Goal: Task Accomplishment & Management: Complete application form

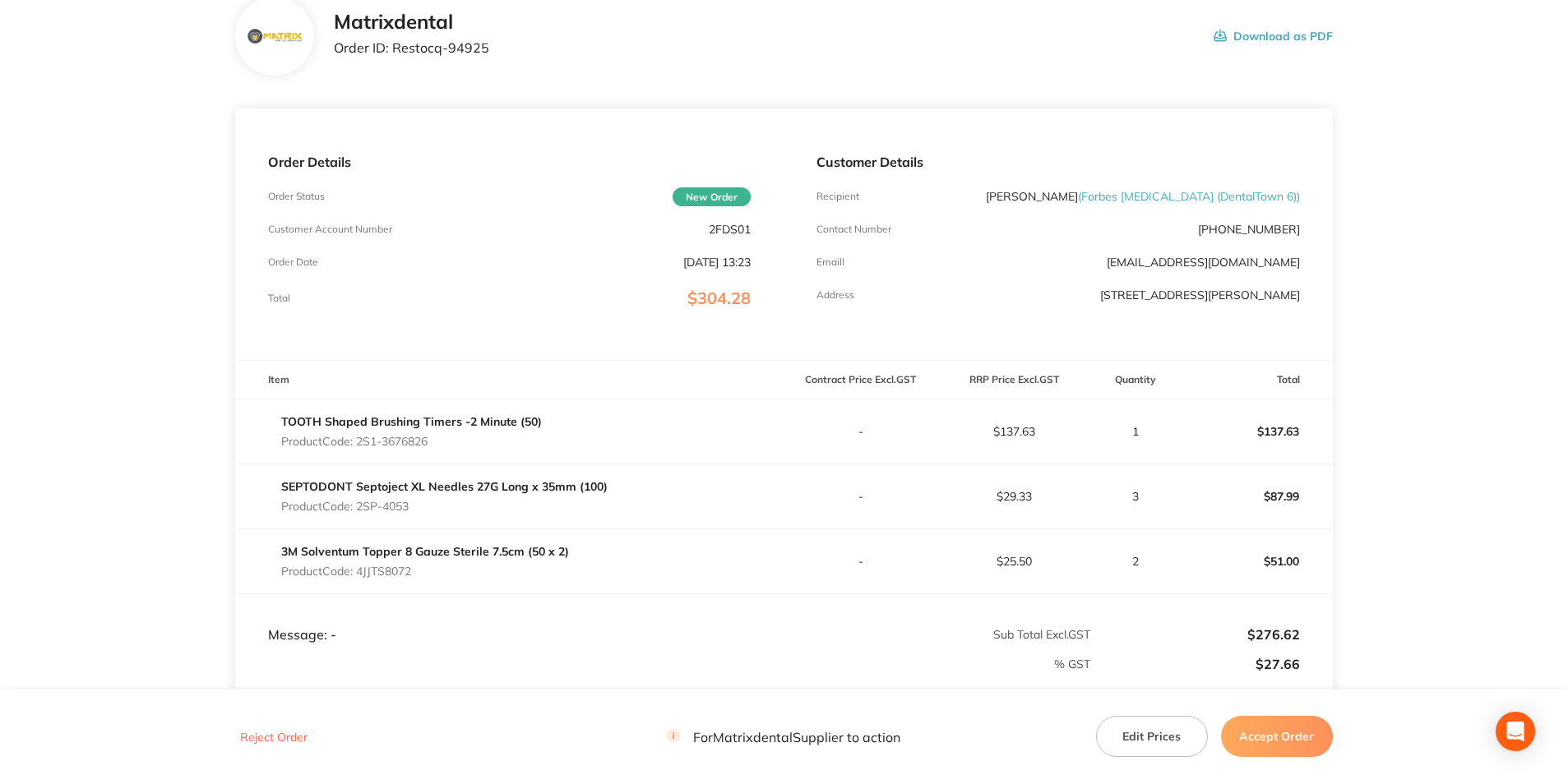
scroll to position [164, 0]
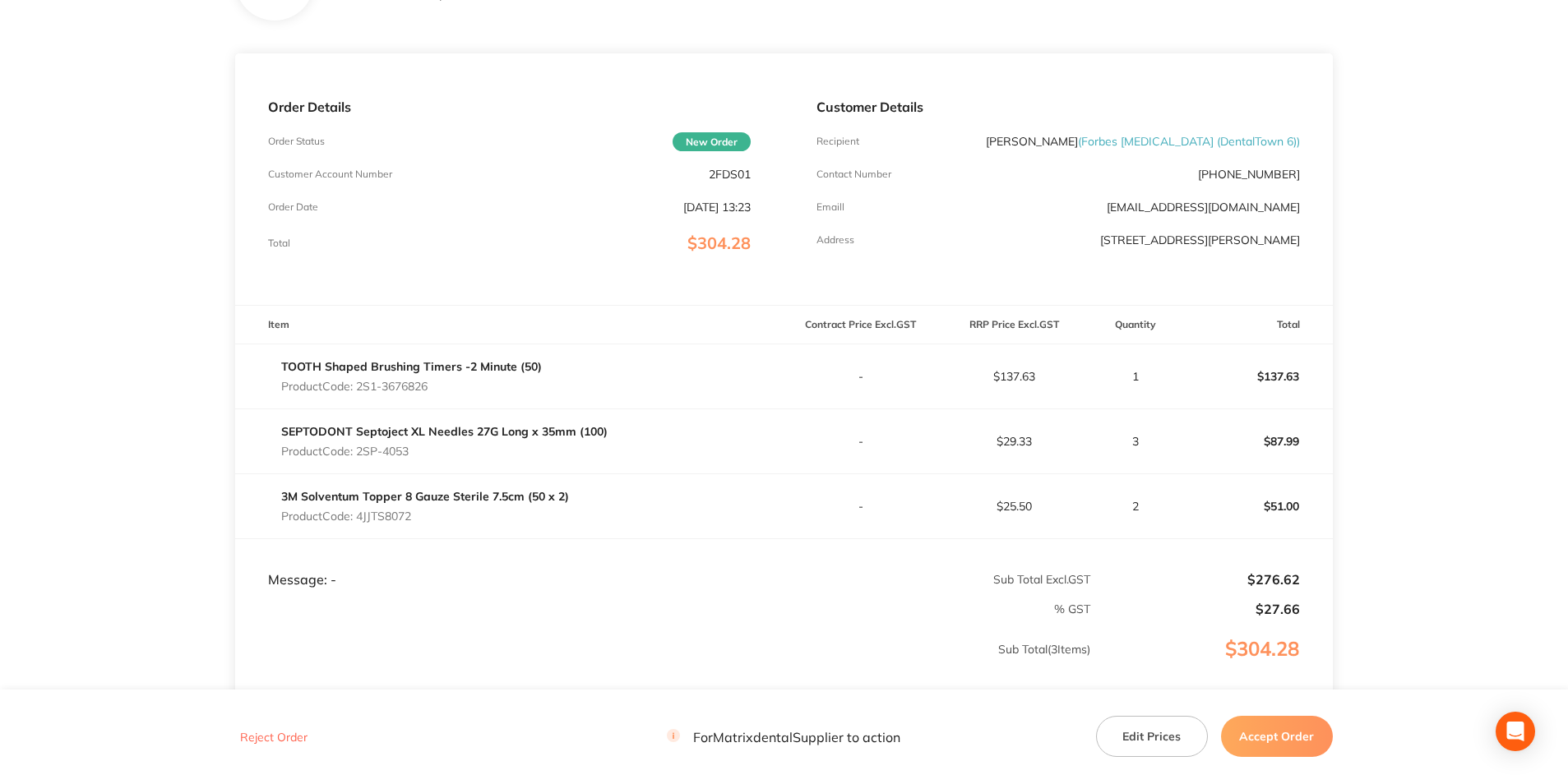
click at [1152, 742] on button "Edit Prices" at bounding box center [1152, 736] width 111 height 41
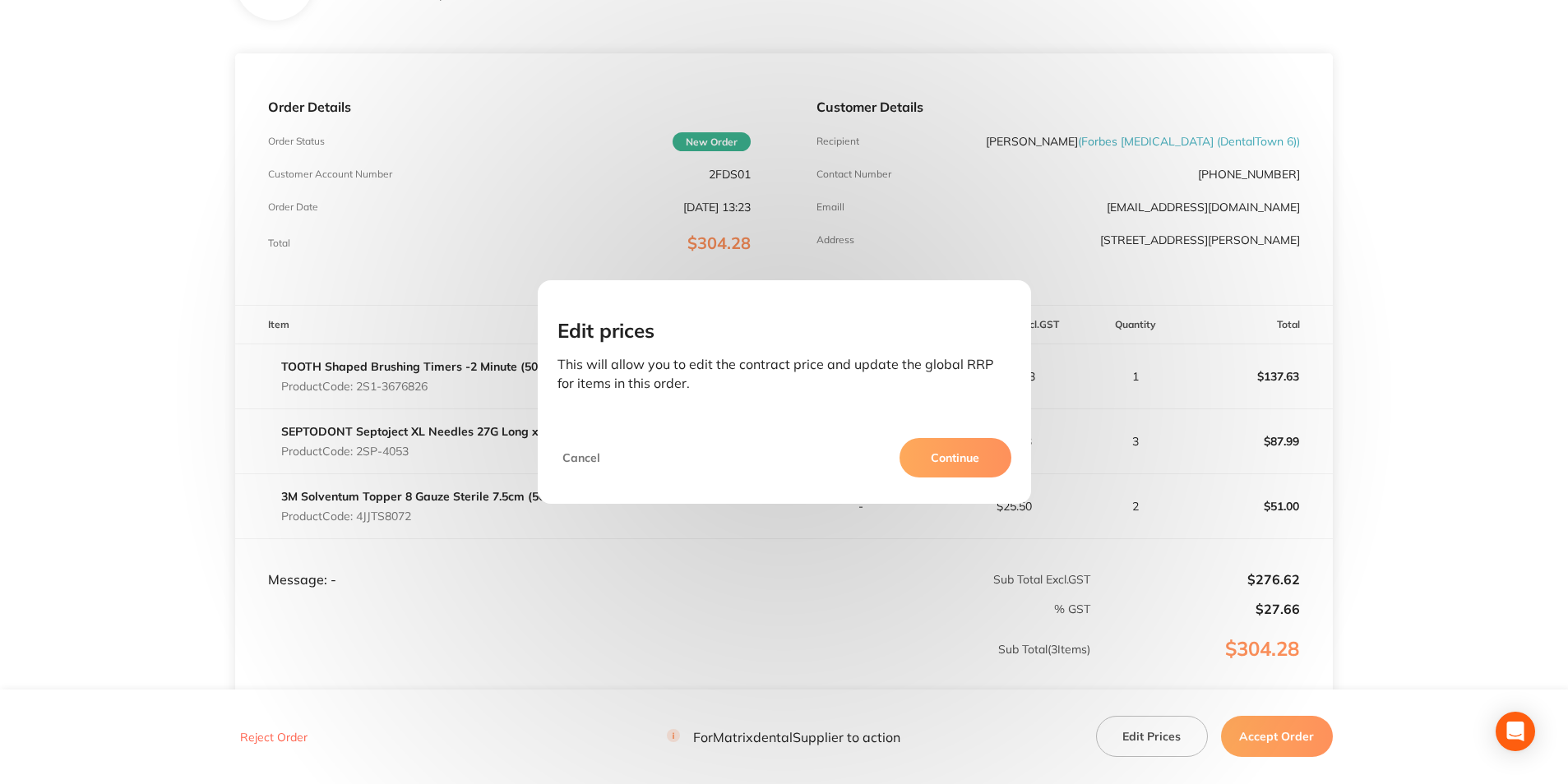
click at [980, 459] on button "Continue" at bounding box center [955, 457] width 111 height 39
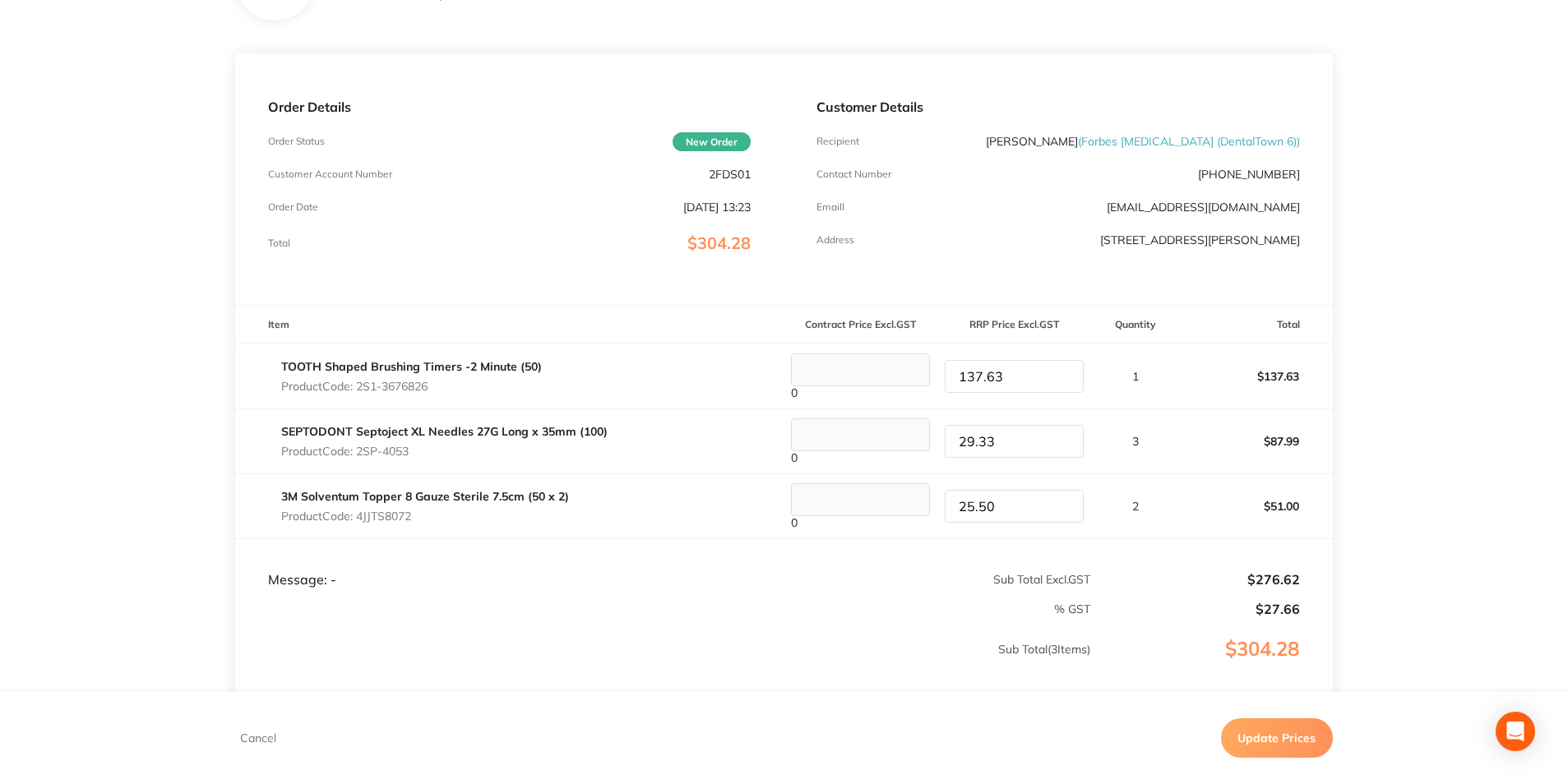
click at [905, 376] on tr "TOOTH Shaped Brushing Timers -2 Minute (50) Product Code: 2S1-3676826 0 137.63 …" at bounding box center [784, 375] width 1098 height 65
type input "141.64"
click at [896, 449] on tr "SEPTODONT Septoject XL Needles 27G Long x 35mm (100) Product Code: 2SP-4053 0 2…" at bounding box center [784, 441] width 1098 height 65
type input "29.26"
click at [1031, 526] on td "25.50" at bounding box center [1015, 507] width 153 height 65
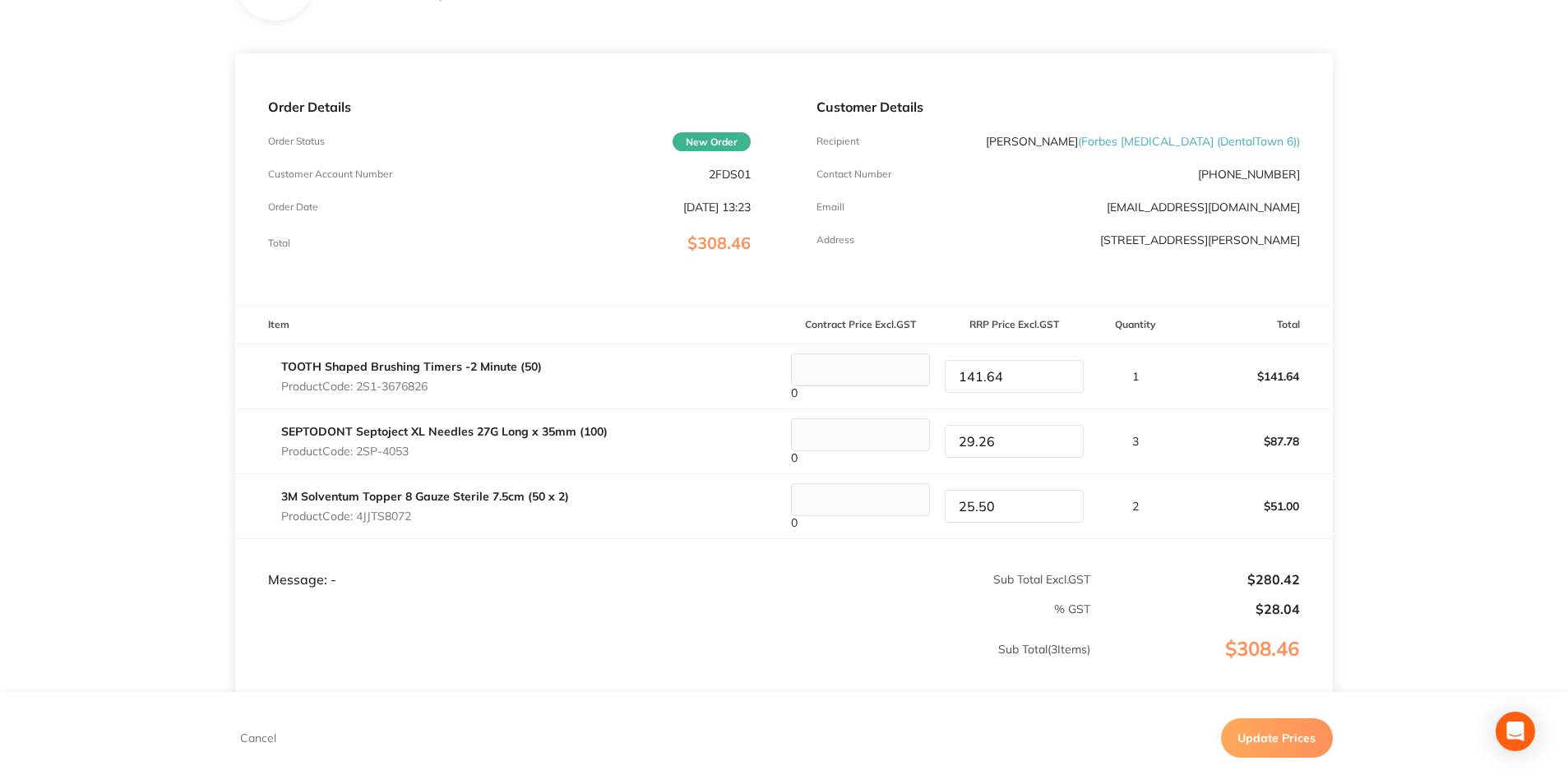
click at [1262, 735] on button "Update Prices" at bounding box center [1277, 737] width 111 height 39
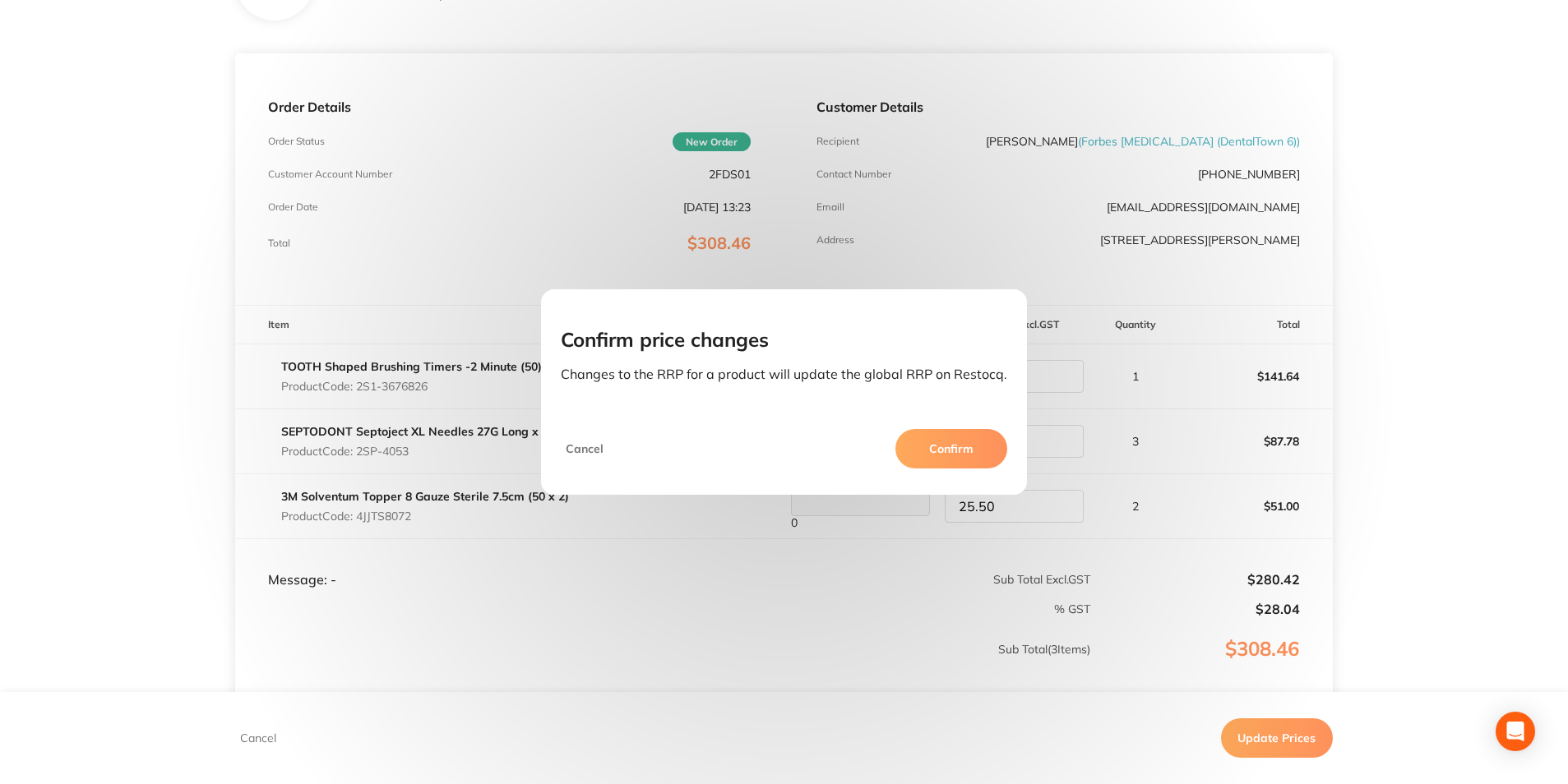
click at [997, 448] on button "Confirm" at bounding box center [952, 448] width 111 height 39
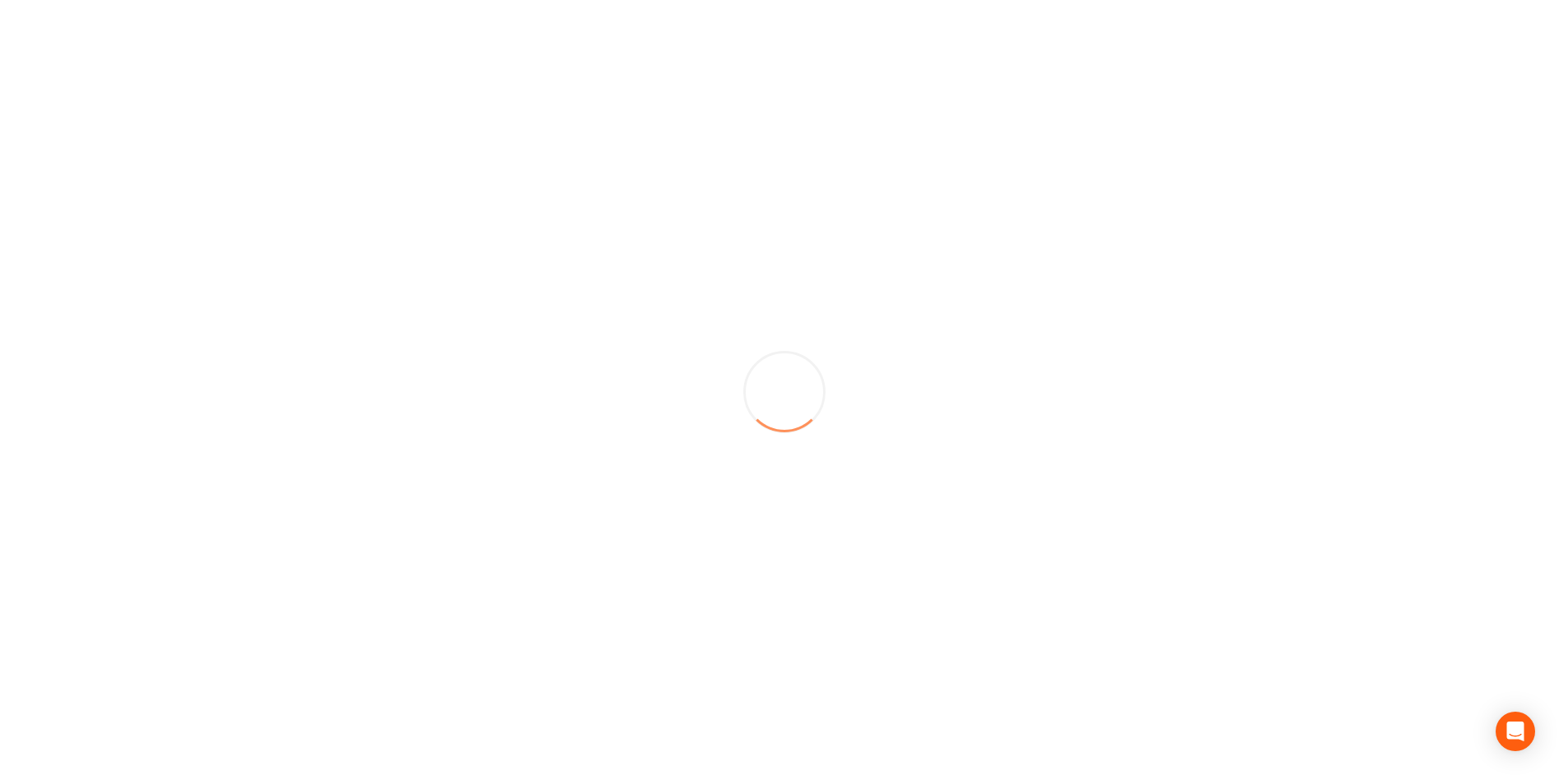
scroll to position [0, 0]
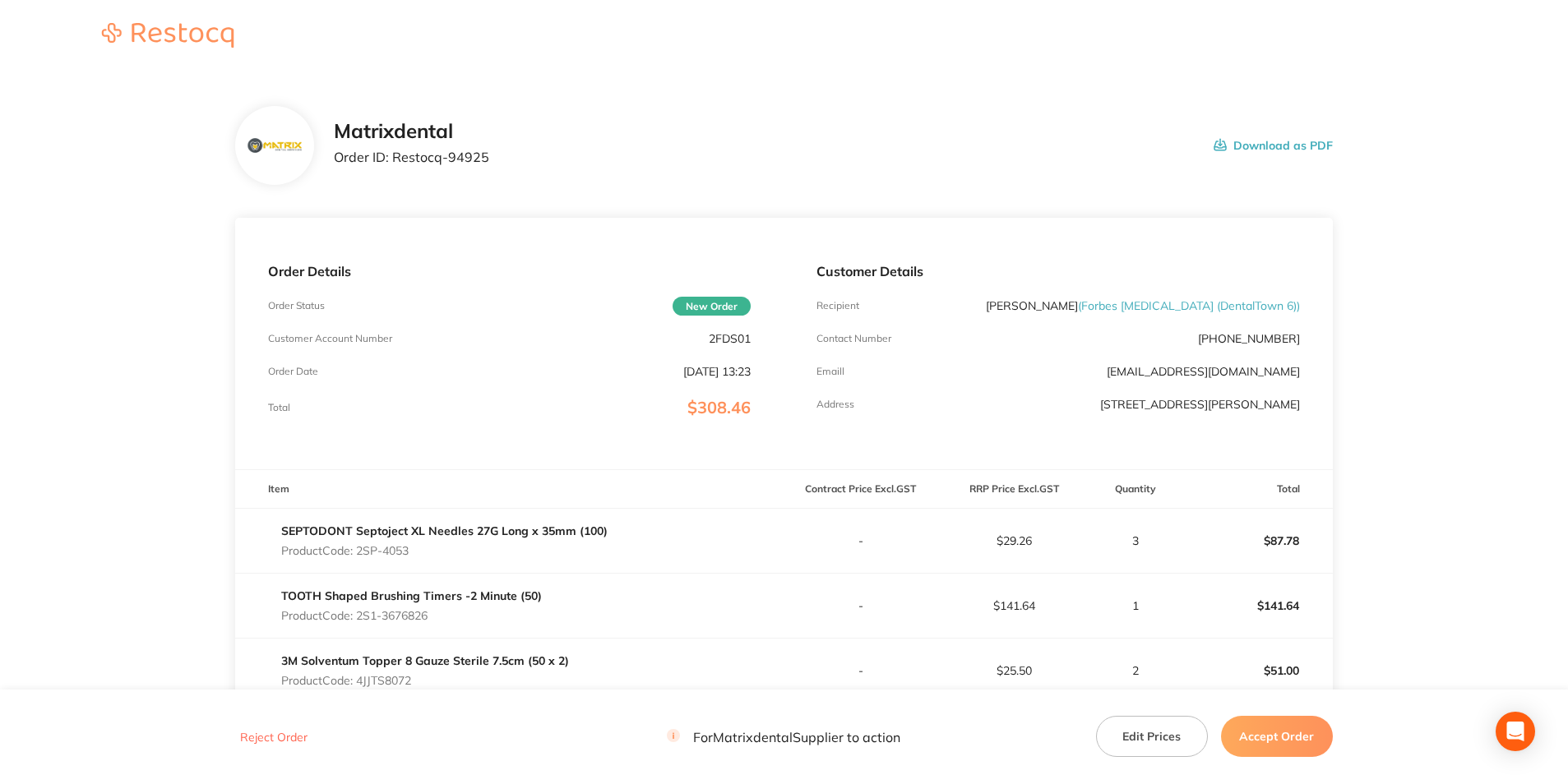
click at [1251, 734] on button "Accept Order" at bounding box center [1277, 736] width 111 height 41
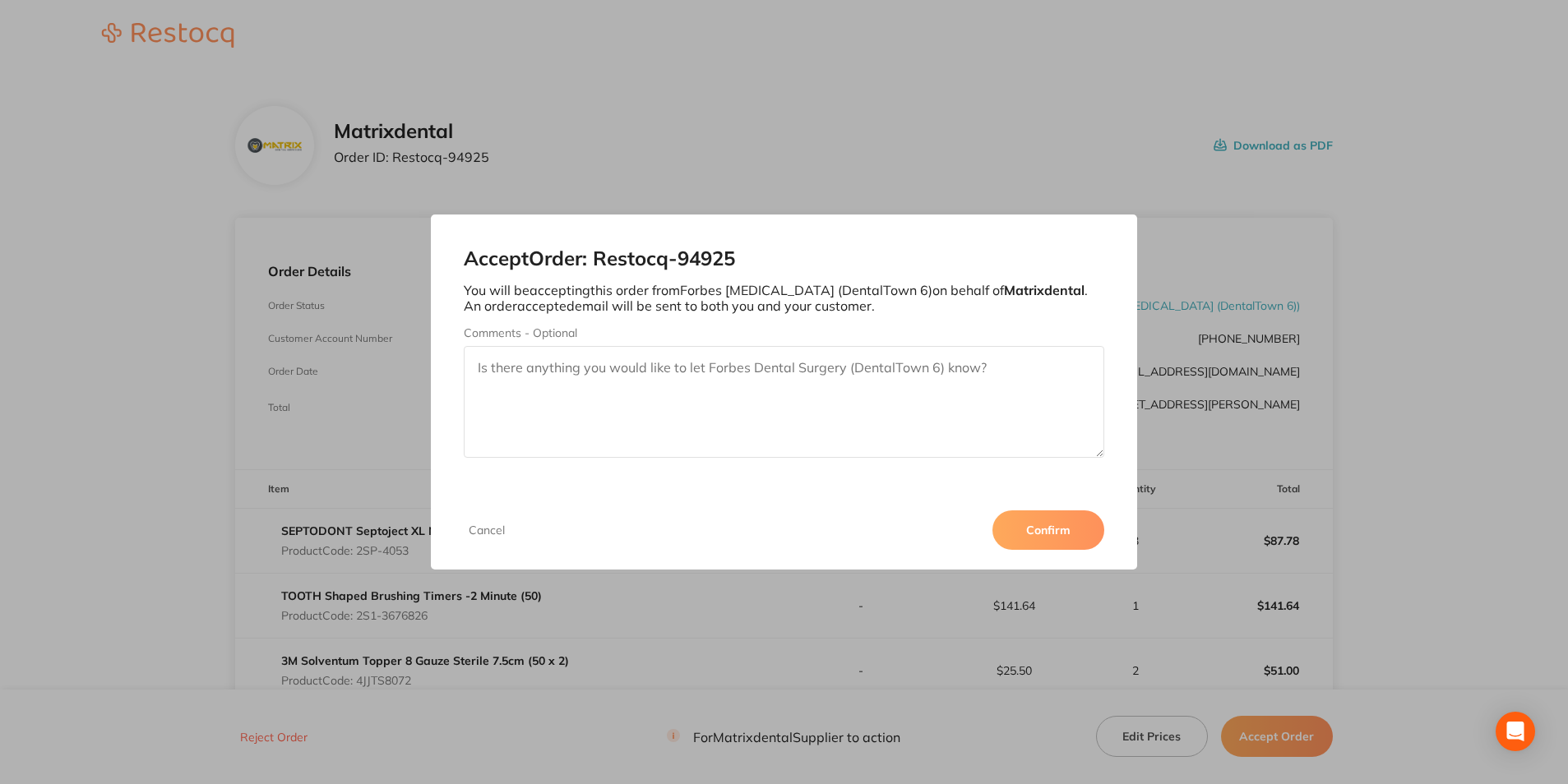
click at [727, 371] on textarea "Comments - Optional" at bounding box center [784, 402] width 640 height 111
click at [515, 368] on textarea "Thankyou" at bounding box center [784, 402] width 640 height 111
click at [552, 368] on textarea "Thank you" at bounding box center [784, 402] width 640 height 111
type textarea "Thank you"
click at [1056, 530] on button "Confirm" at bounding box center [1048, 529] width 111 height 39
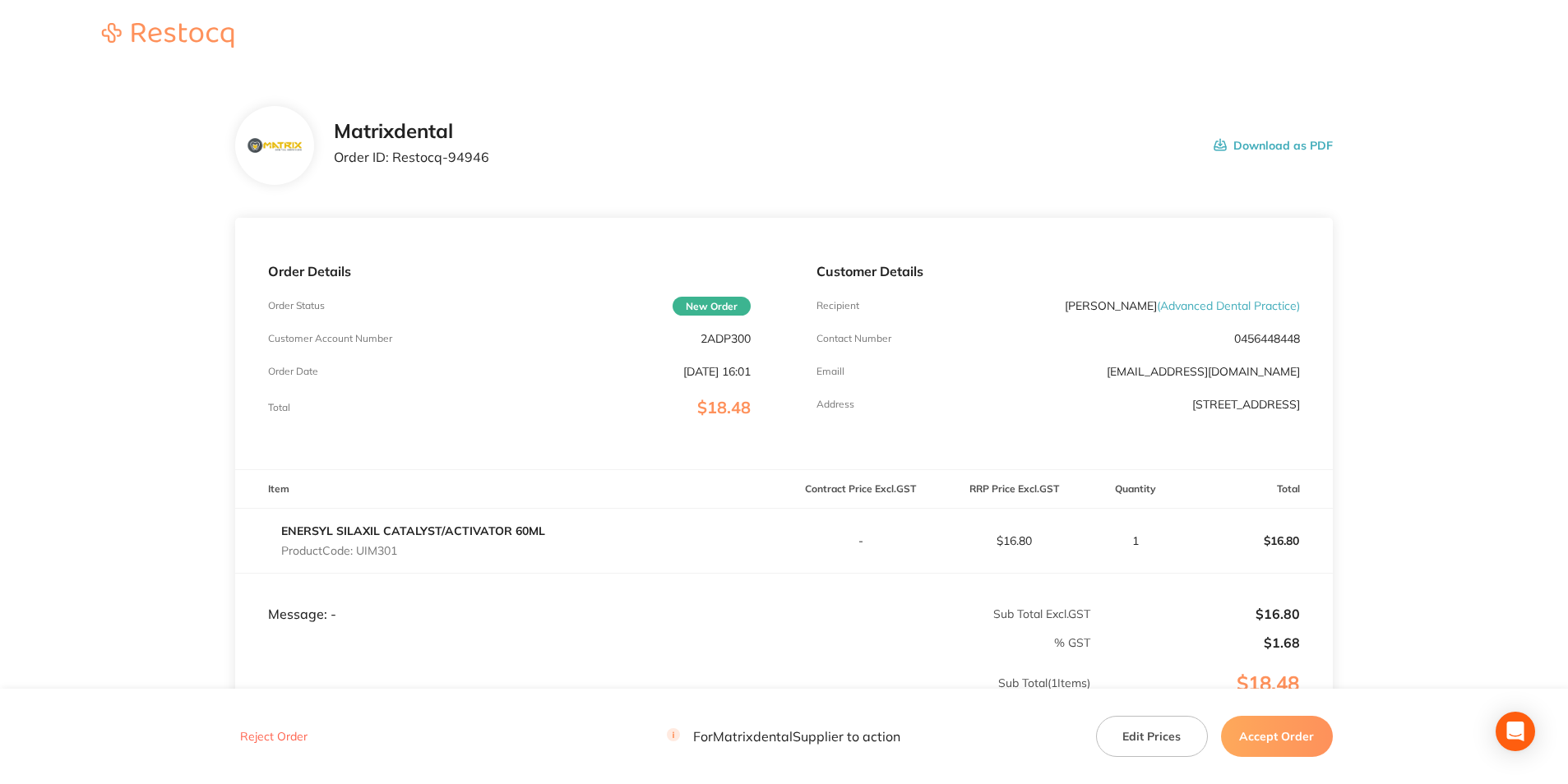
click at [1253, 735] on button "Accept Order" at bounding box center [1277, 736] width 111 height 41
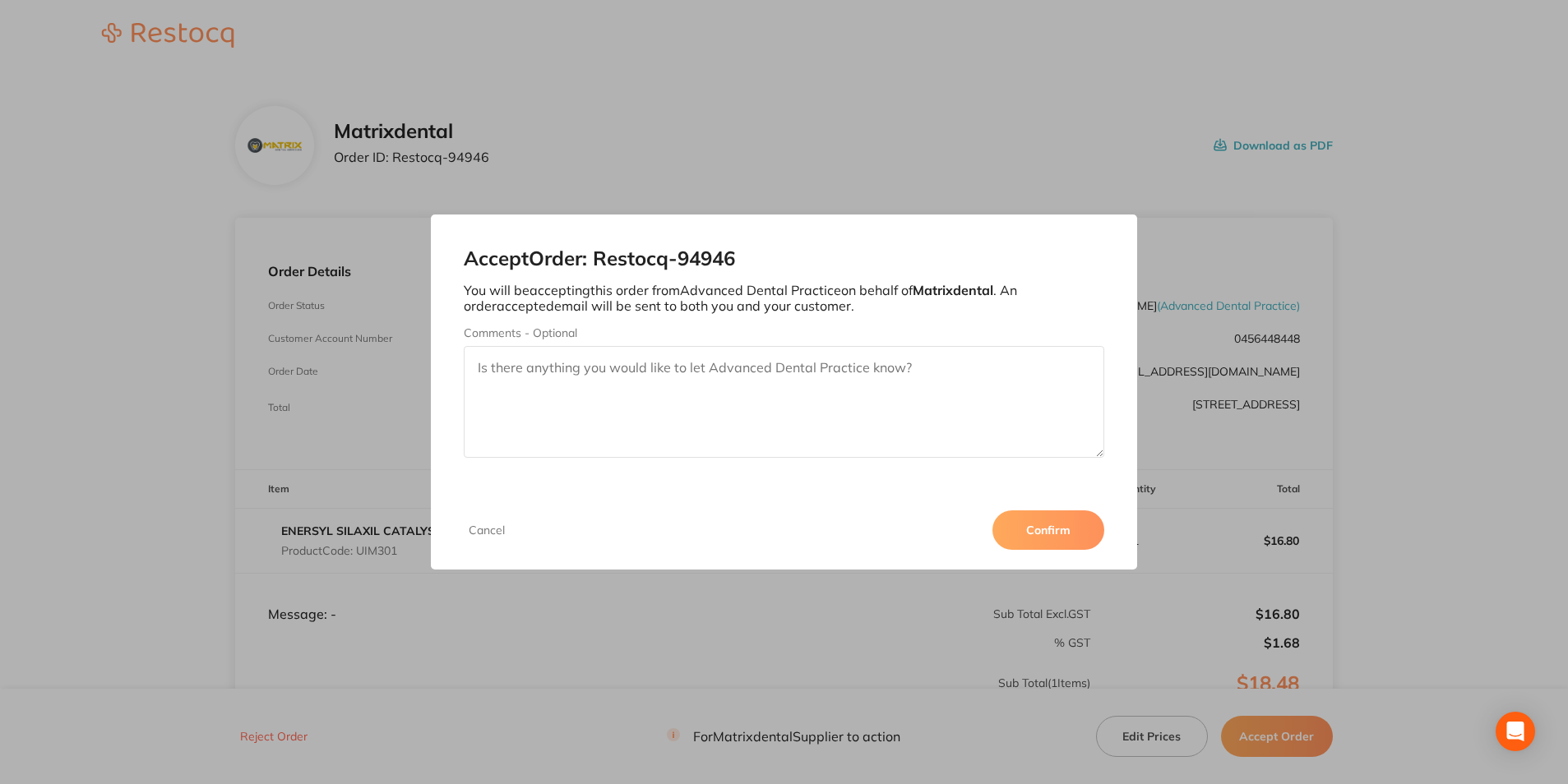
click at [763, 382] on textarea "Comments - Optional" at bounding box center [784, 402] width 640 height 111
type textarea "Thank you"
click at [1055, 534] on button "Confirm" at bounding box center [1048, 529] width 111 height 39
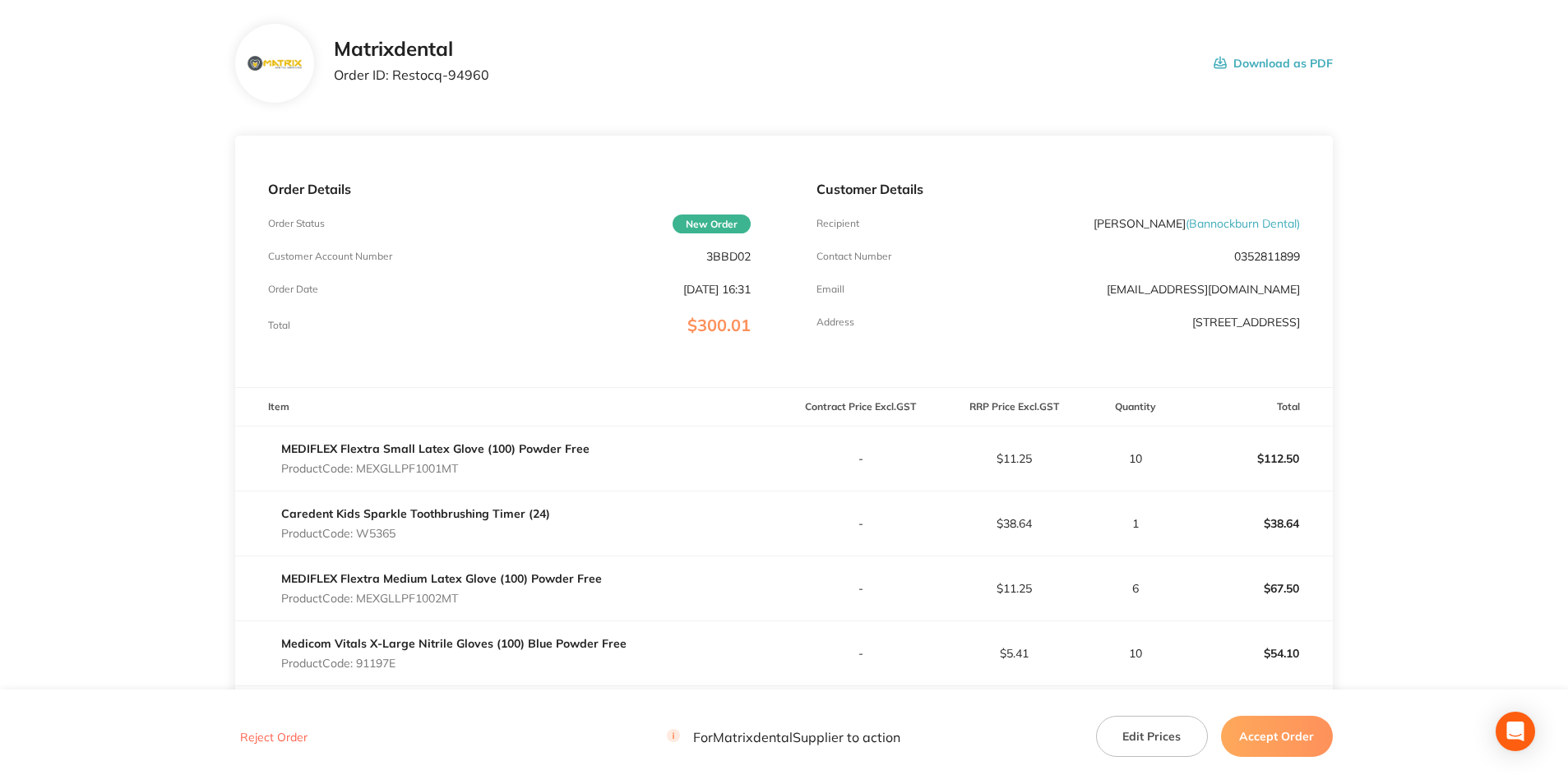
scroll to position [164, 0]
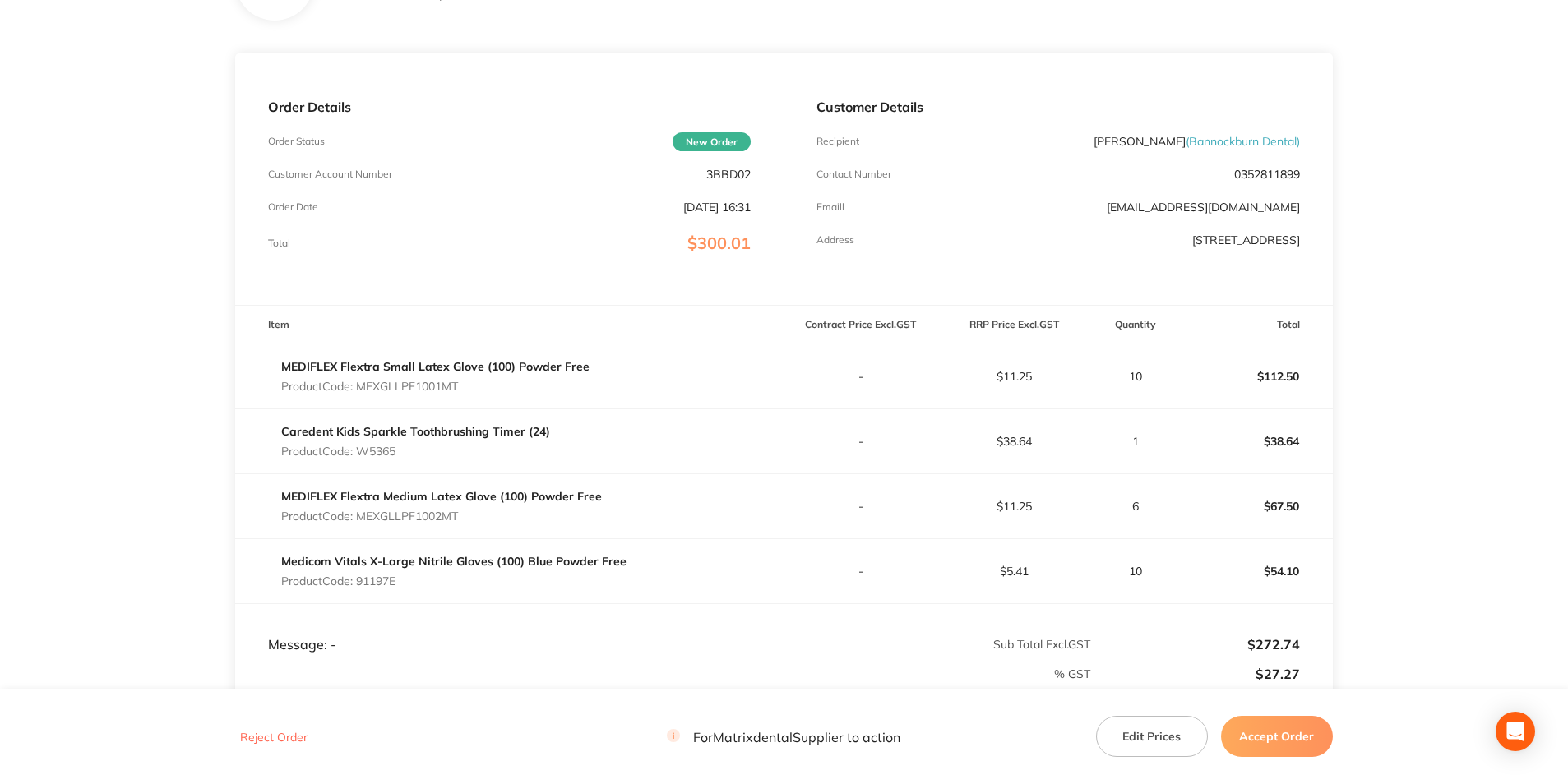
click at [1297, 741] on button "Accept Order" at bounding box center [1277, 736] width 111 height 41
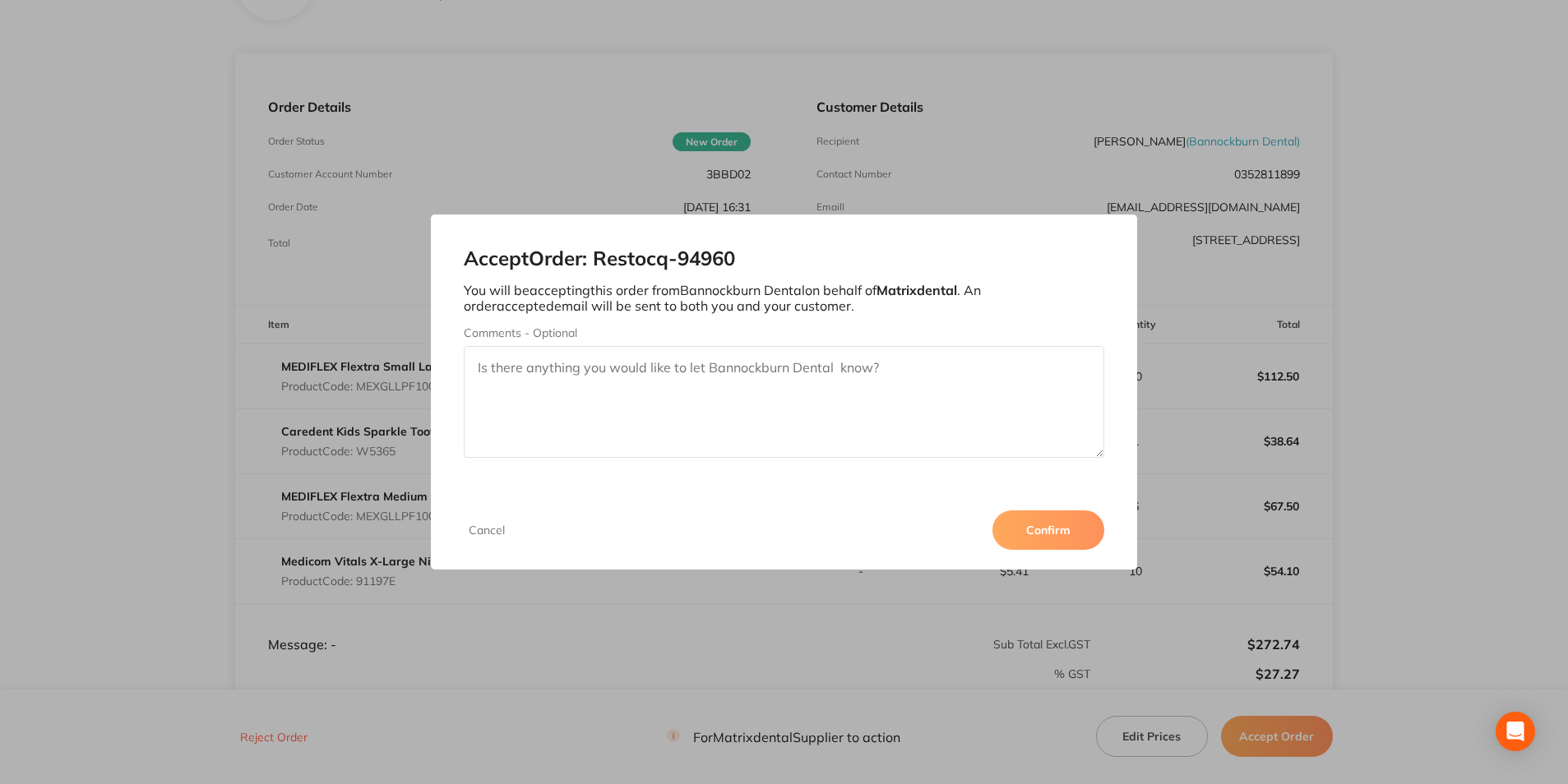
click at [491, 363] on textarea "Comments - Optional" at bounding box center [784, 402] width 640 height 111
type textarea "Thank you"
click at [1061, 535] on button "Confirm" at bounding box center [1048, 529] width 111 height 39
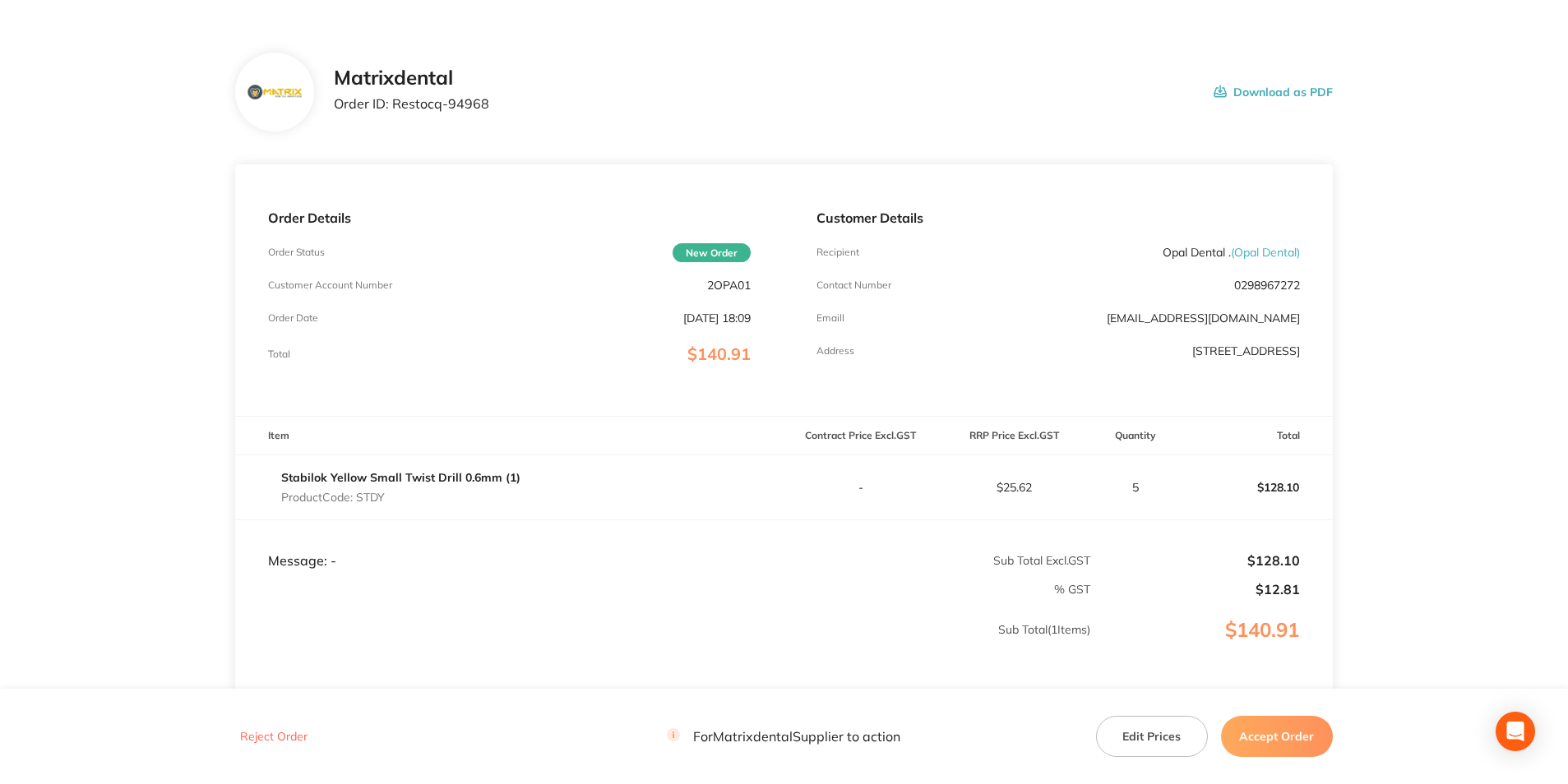
scroll to position [82, 0]
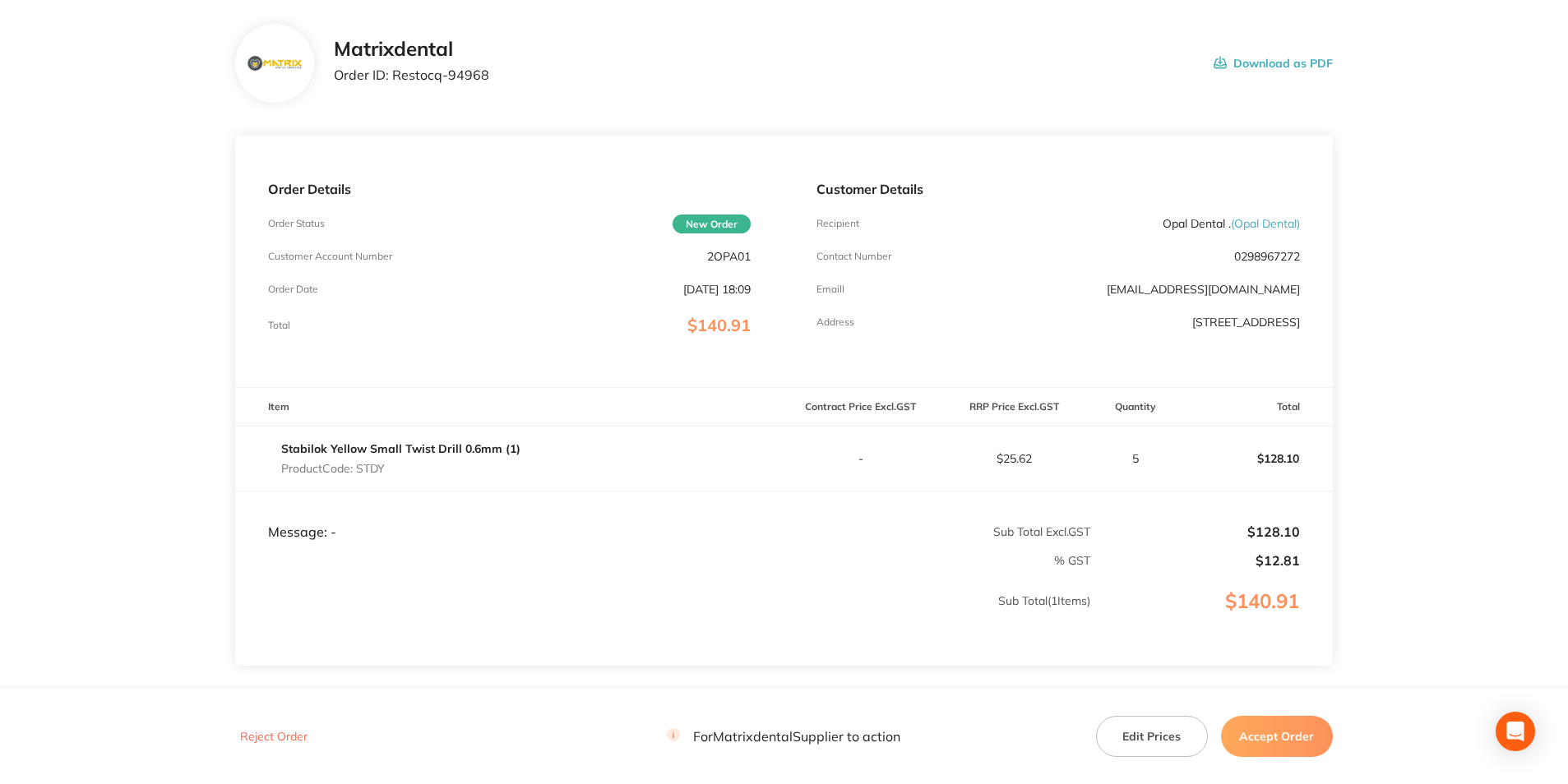
click at [1281, 741] on button "Accept Order" at bounding box center [1277, 736] width 111 height 41
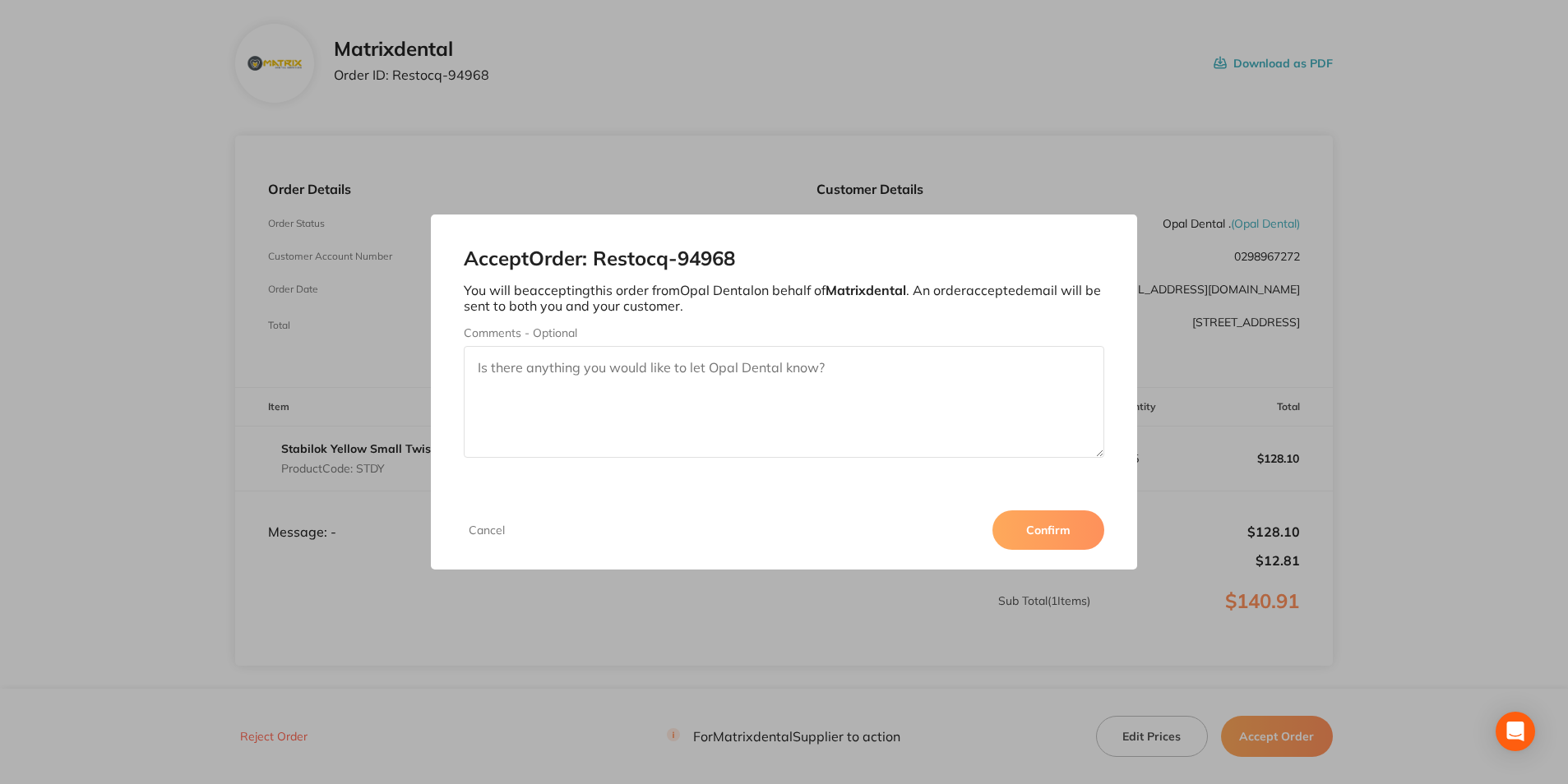
click at [575, 368] on textarea "Comments - Optional" at bounding box center [784, 402] width 640 height 111
type textarea "Thank you"
click at [1039, 528] on button "Confirm" at bounding box center [1048, 529] width 111 height 39
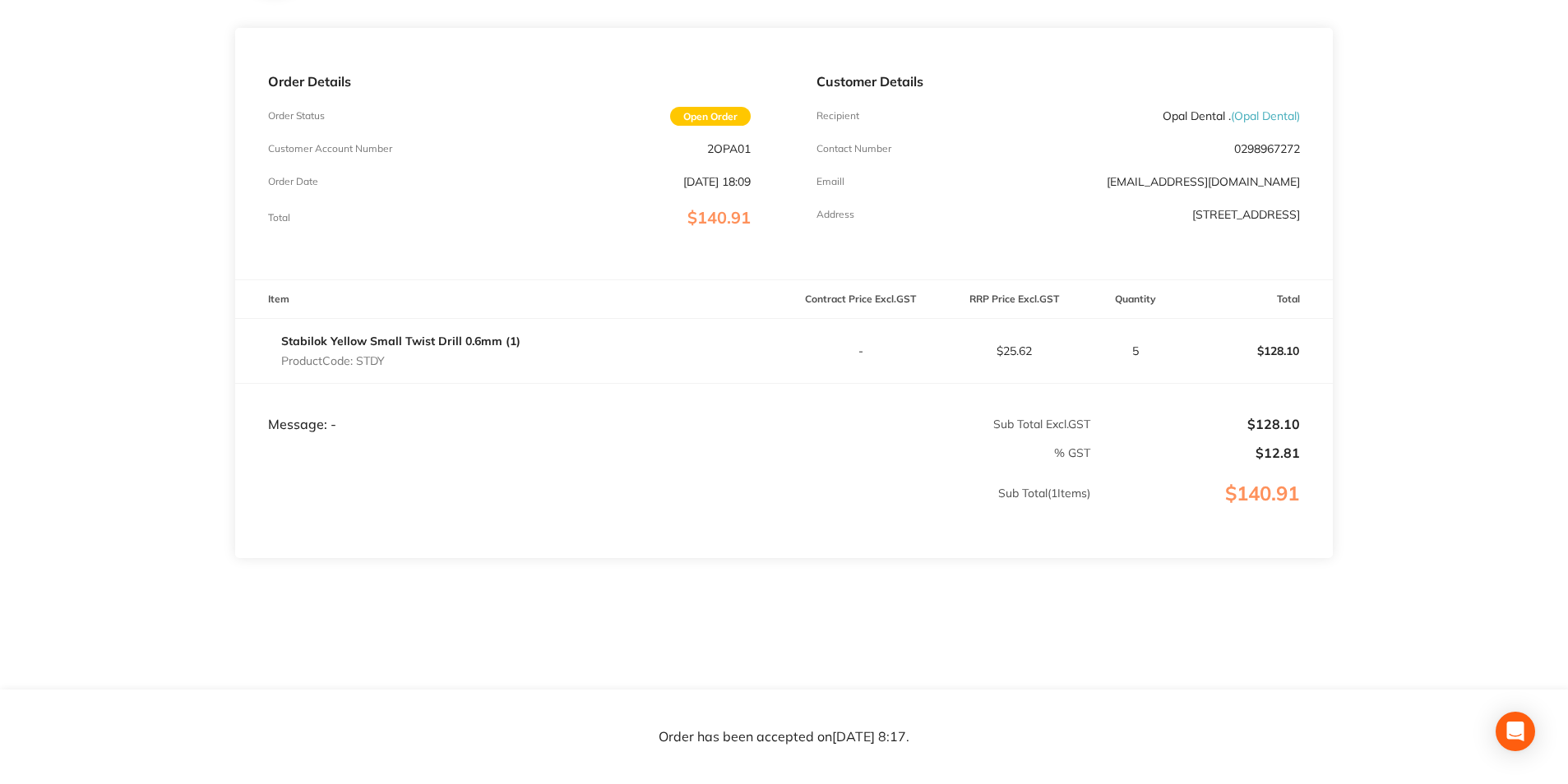
scroll to position [0, 0]
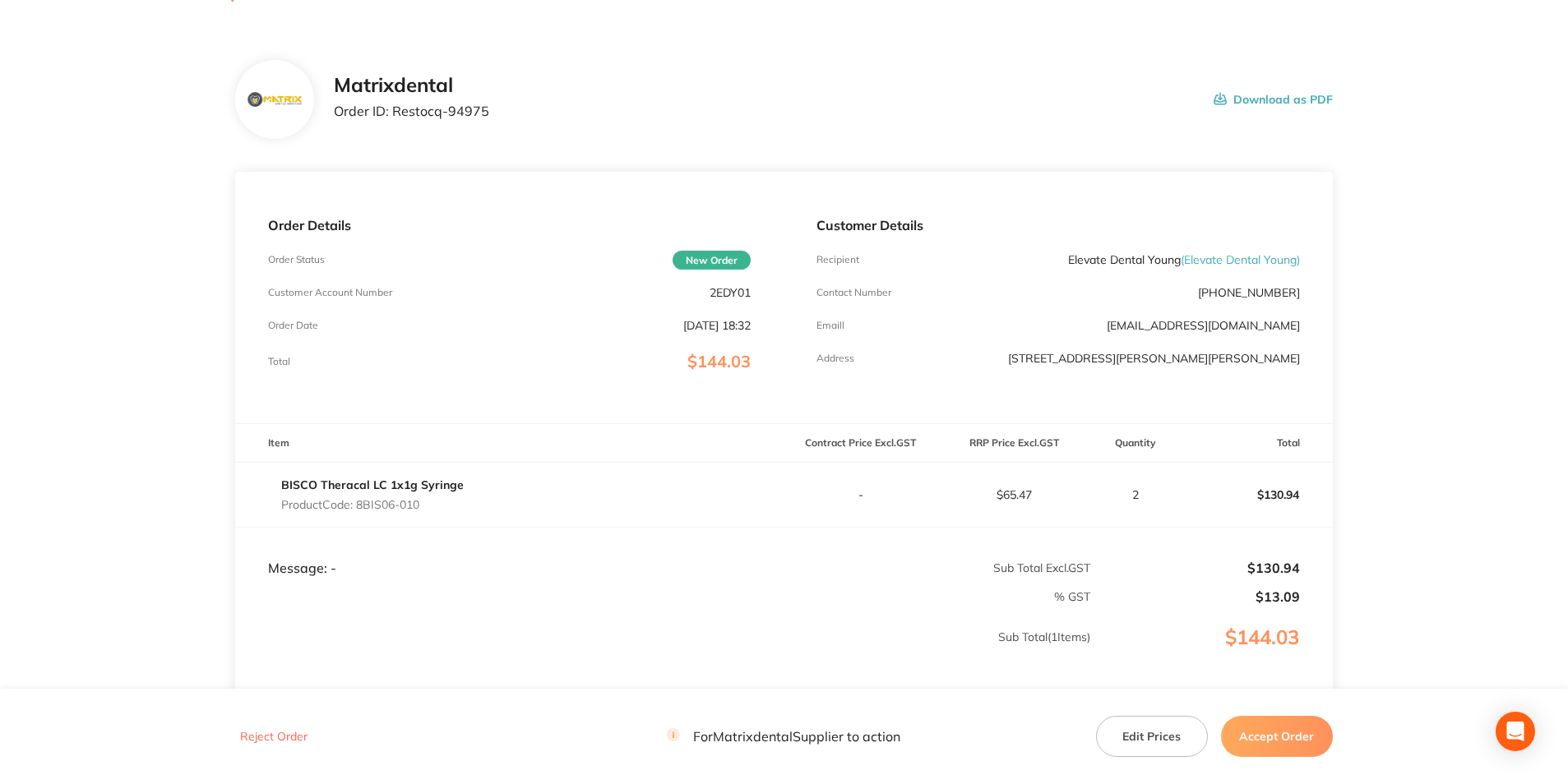
scroll to position [164, 0]
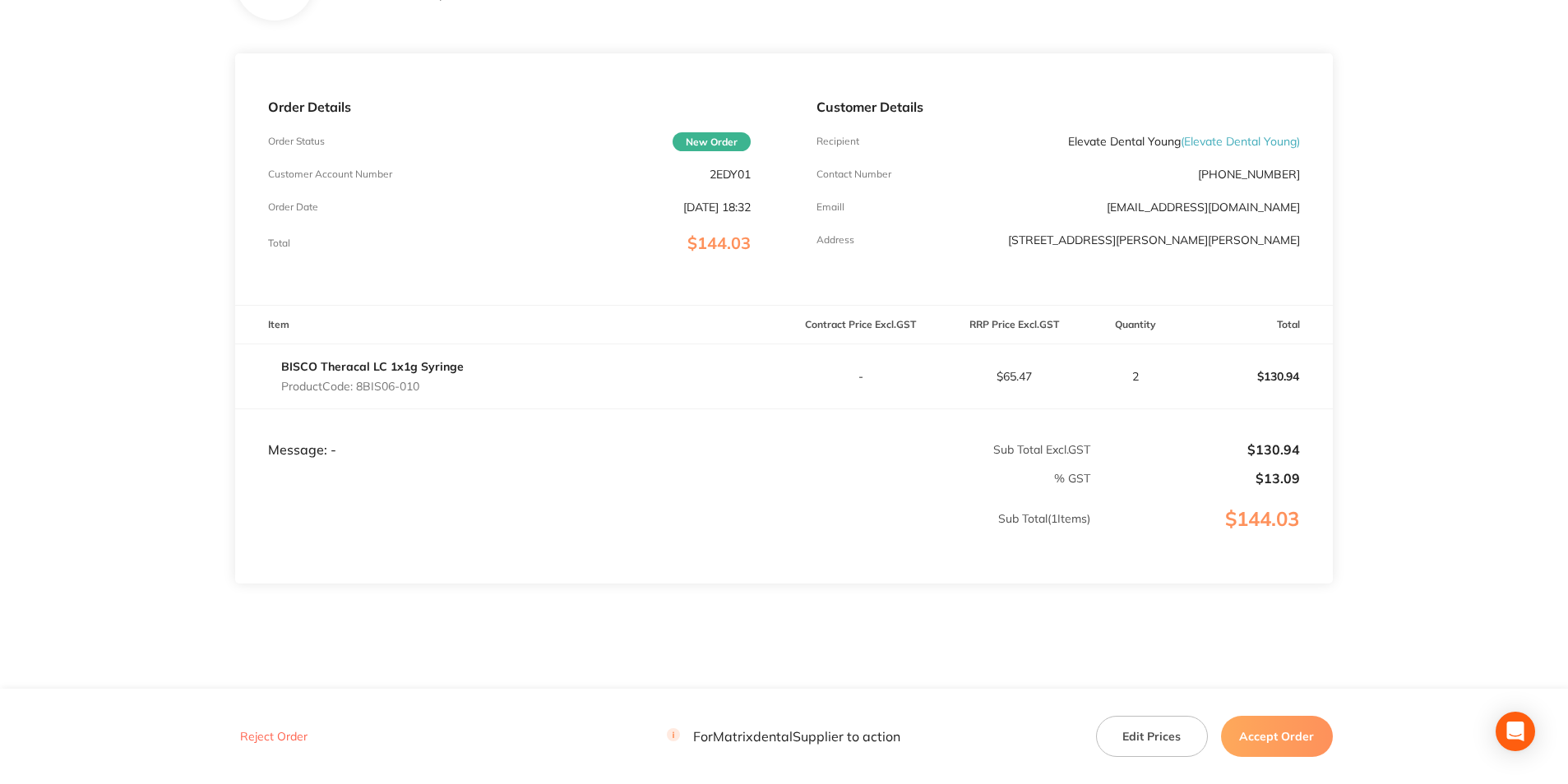
click at [1272, 737] on button "Accept Order" at bounding box center [1277, 736] width 111 height 41
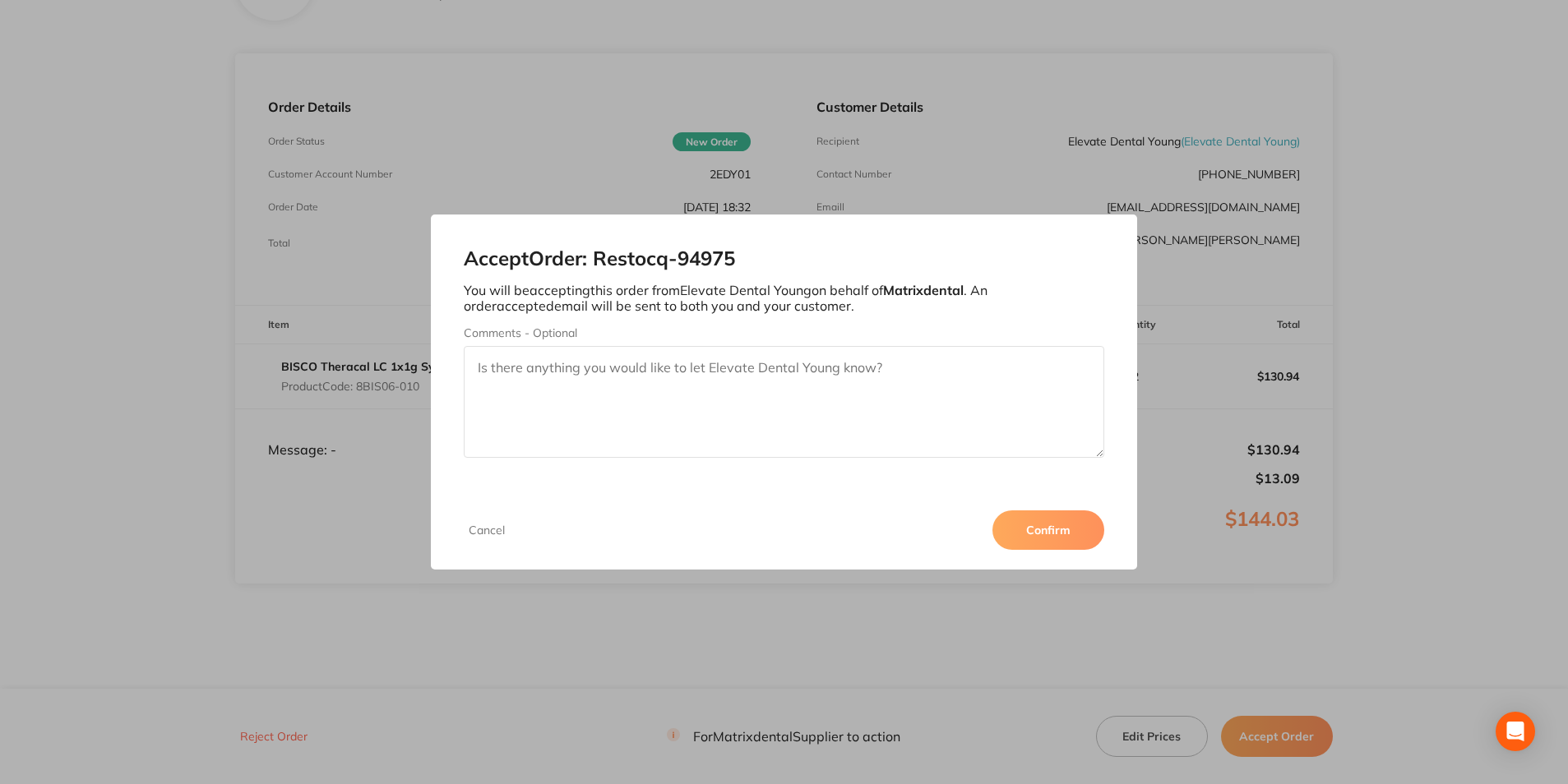
click at [696, 369] on textarea "Comments - Optional" at bounding box center [784, 402] width 640 height 111
type textarea "Thank you"
click at [1060, 547] on button "Confirm" at bounding box center [1048, 529] width 111 height 39
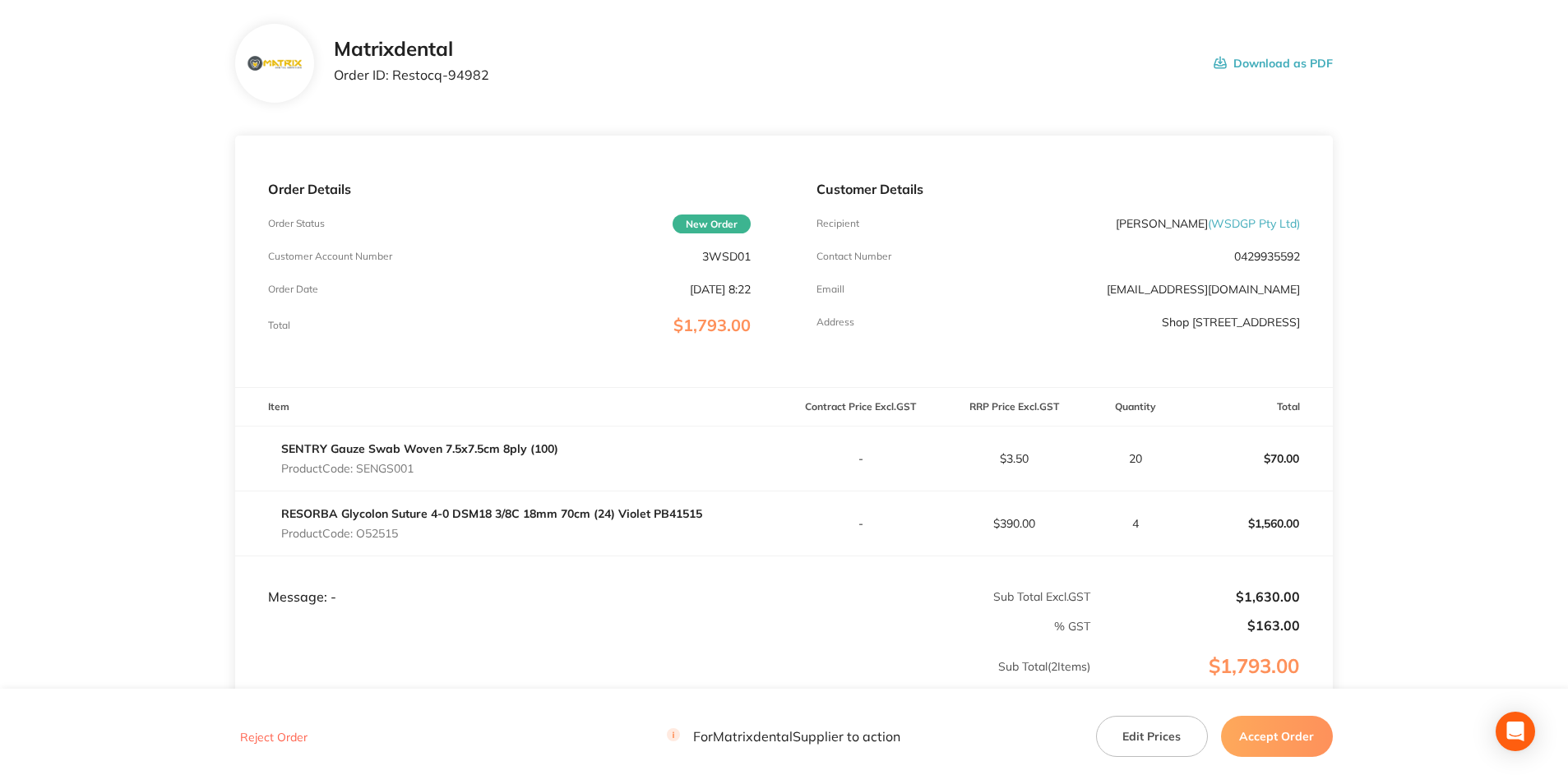
scroll to position [246, 0]
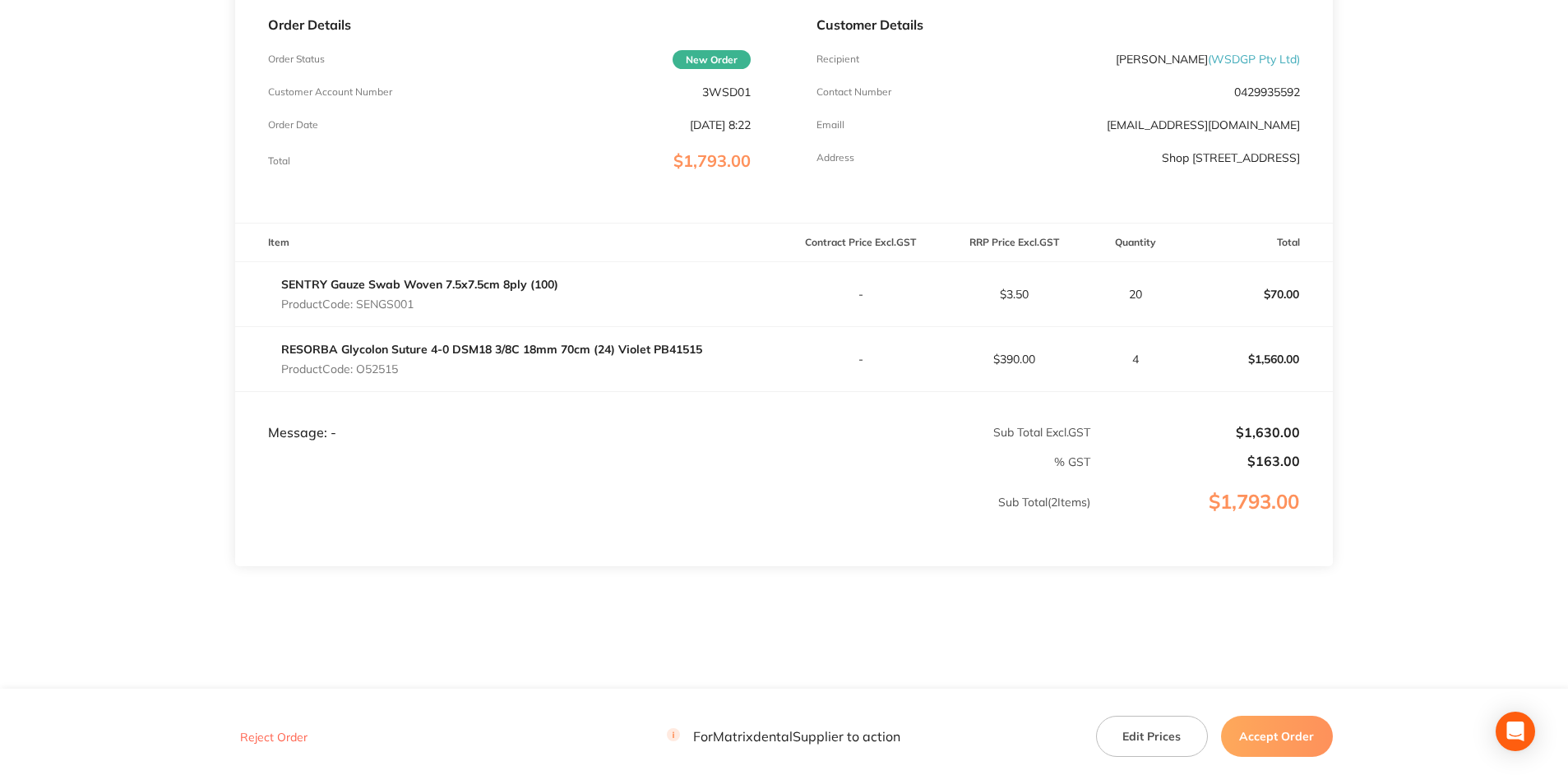
click at [1237, 726] on button "Accept Order" at bounding box center [1277, 736] width 111 height 41
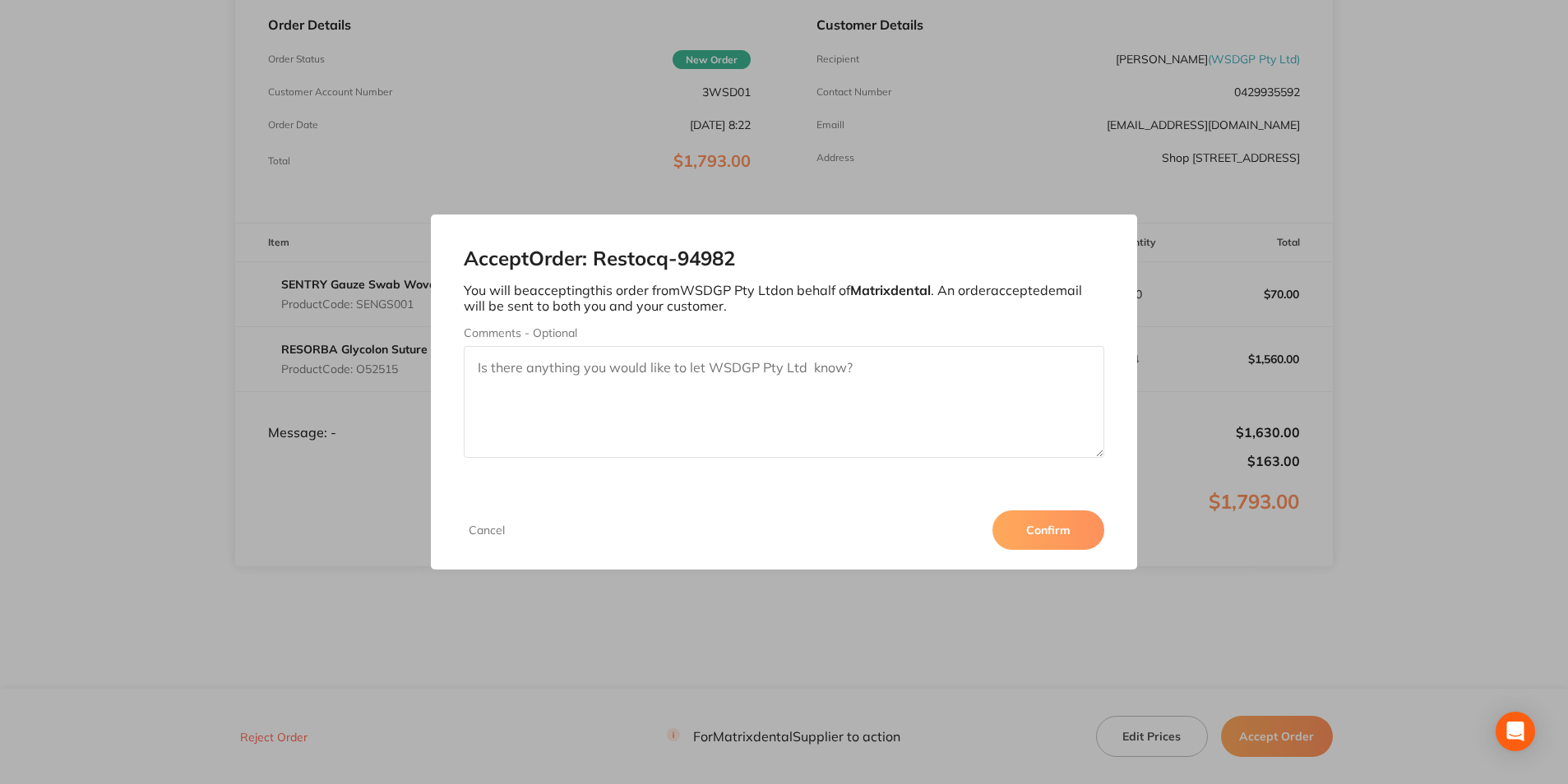
click at [610, 387] on textarea "Comments - Optional" at bounding box center [784, 402] width 640 height 111
type textarea "Thank you"
click at [1030, 536] on button "Confirm" at bounding box center [1048, 529] width 111 height 39
